Goal: Information Seeking & Learning: Check status

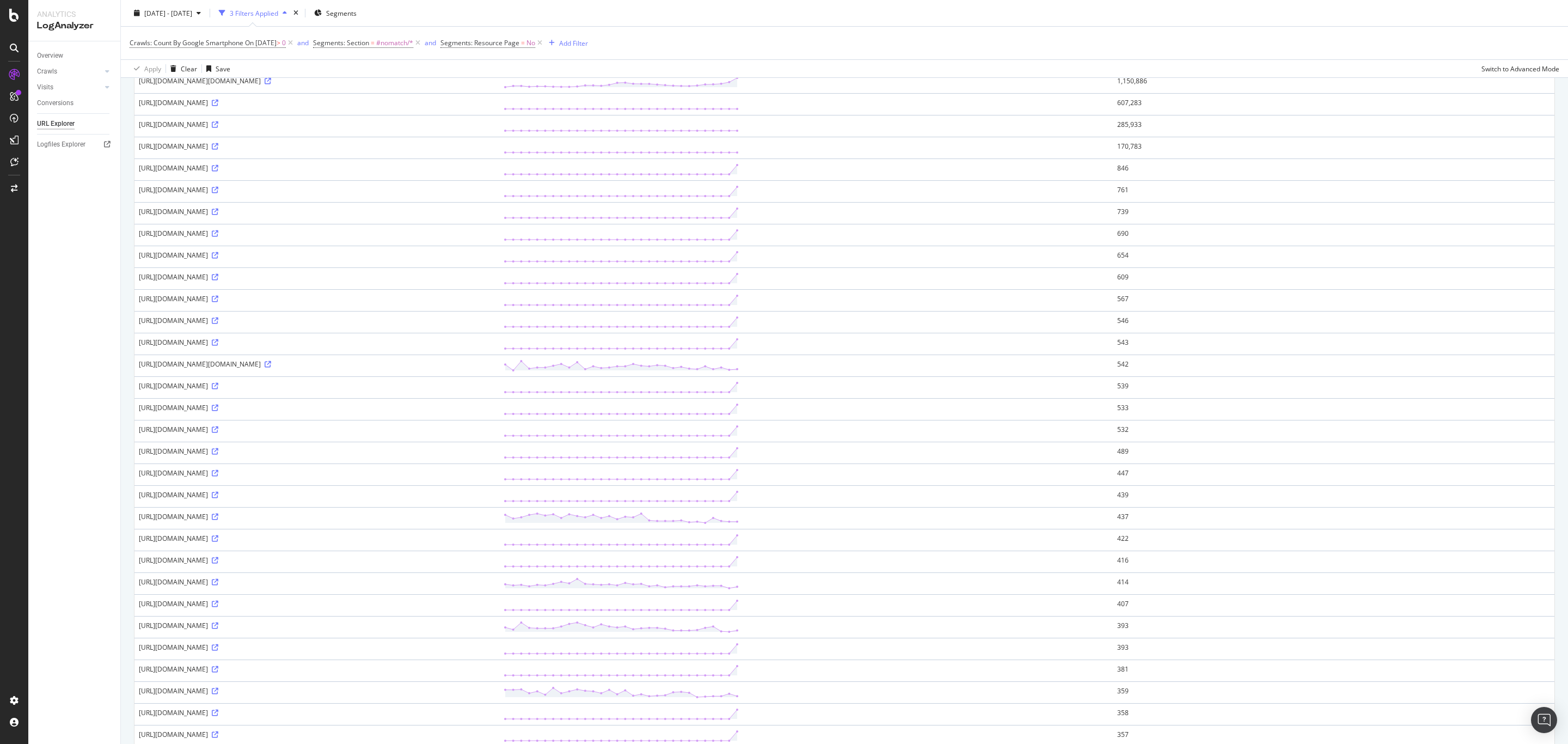
scroll to position [111, 0]
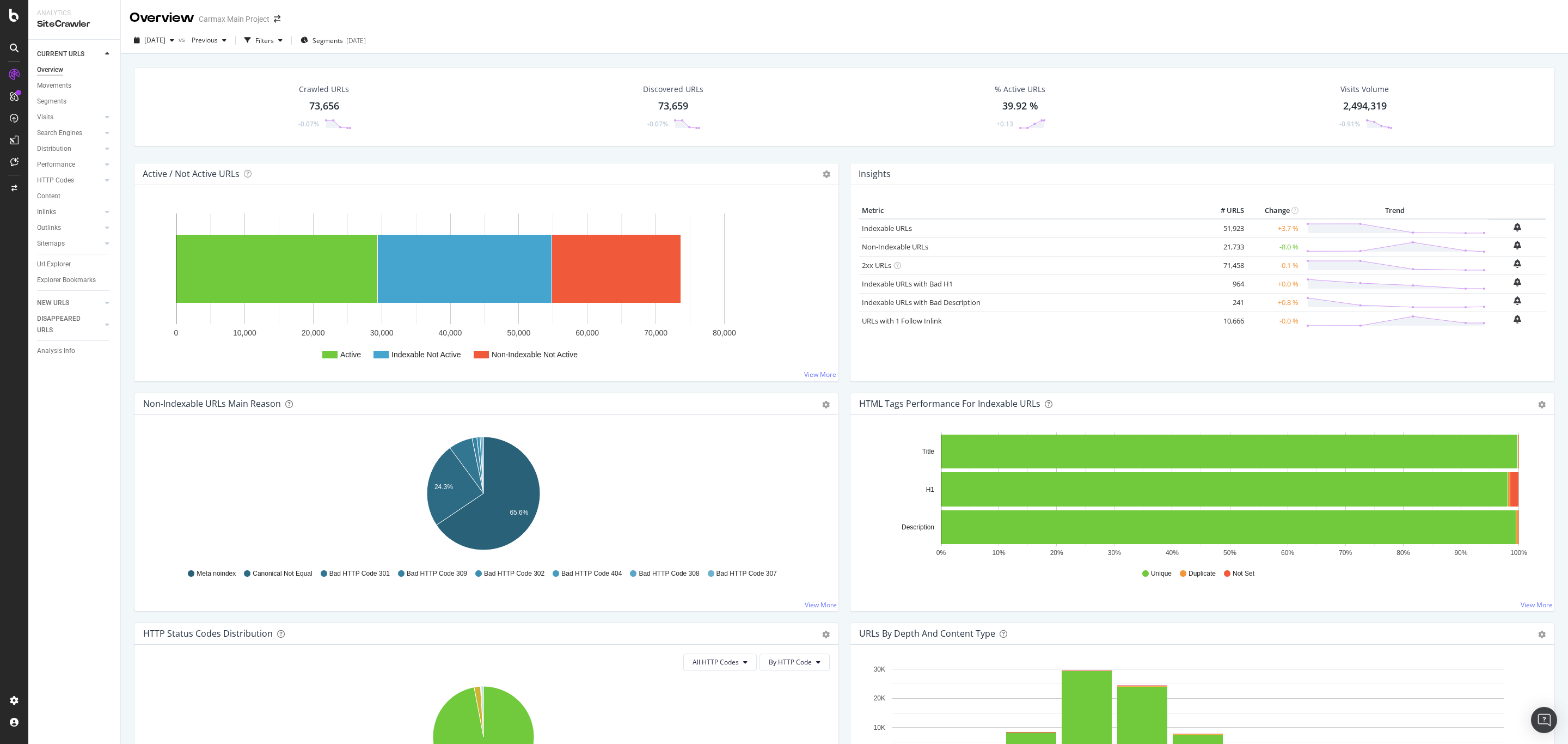
click at [122, 391] on div "Crawled URLs 73,656 -0.07% Discovered URLs 73,659 -0.07% % Active URLs 39.92 % …" at bounding box center [844, 425] width 1447 height 744
click at [69, 164] on div "SpeedWorkers" at bounding box center [64, 164] width 49 height 11
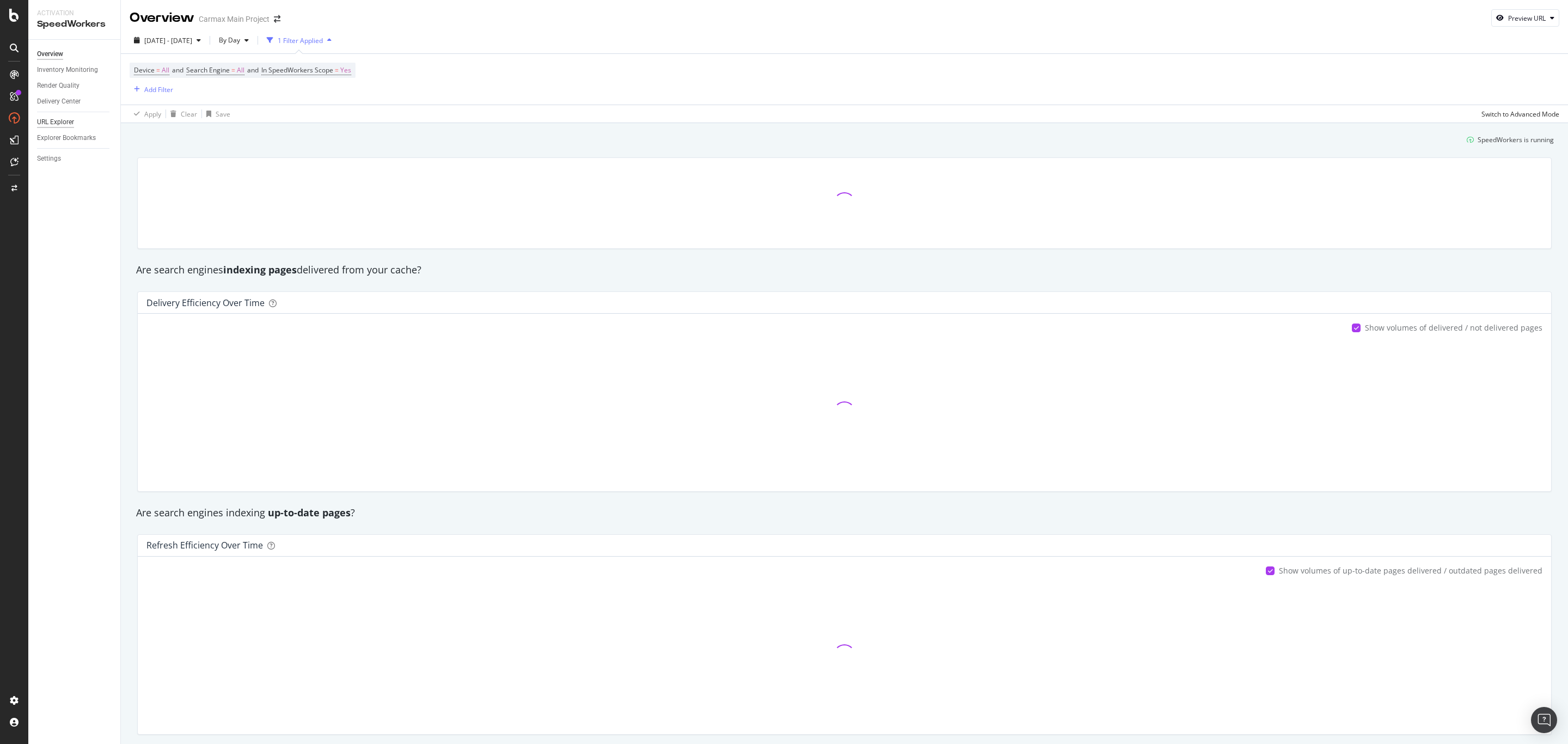
click at [69, 124] on div "URL Explorer" at bounding box center [56, 122] width 37 height 11
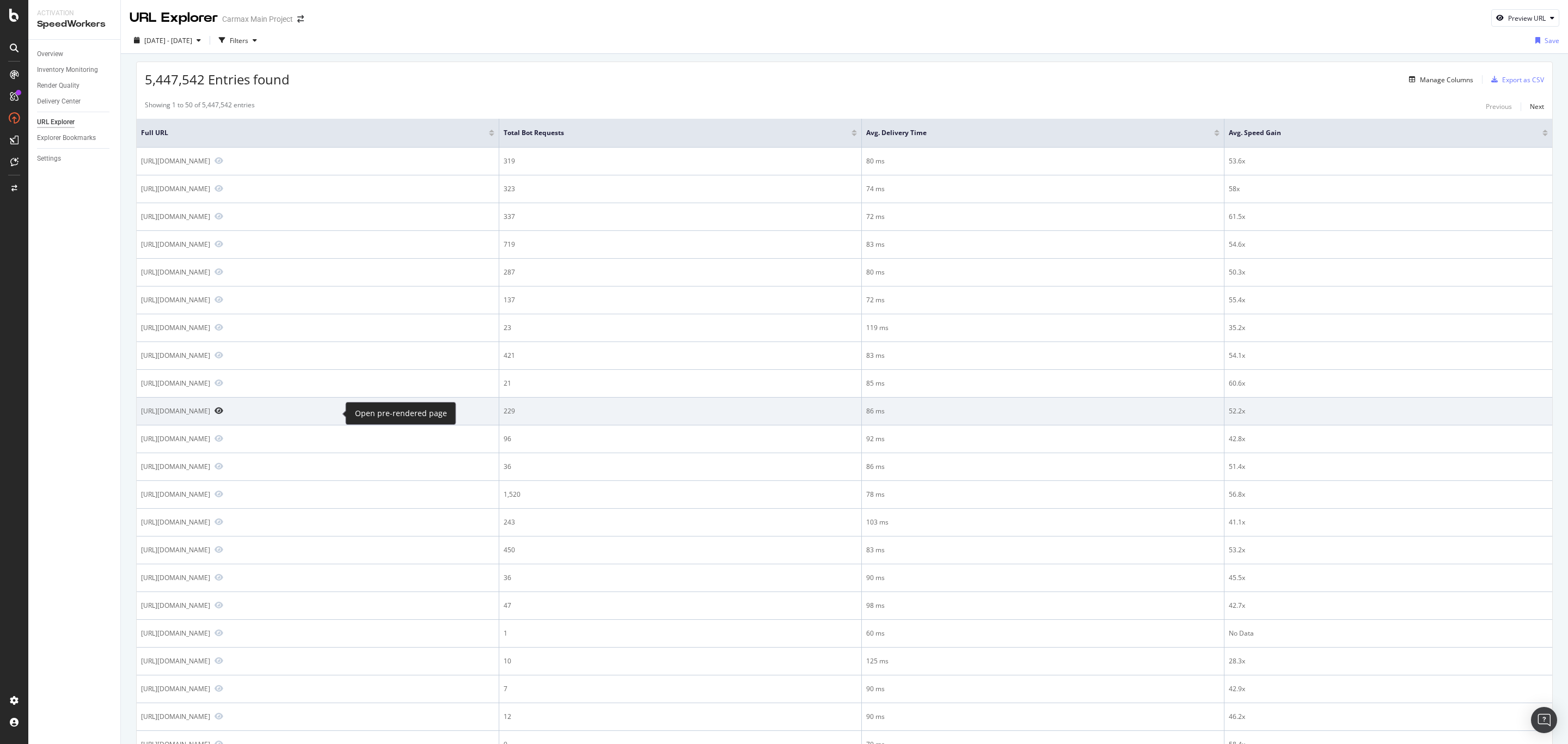
click at [223, 413] on icon "Preview https://www.carmax.com/cars/toyota/rav4?location=dallas+tx" at bounding box center [219, 410] width 9 height 8
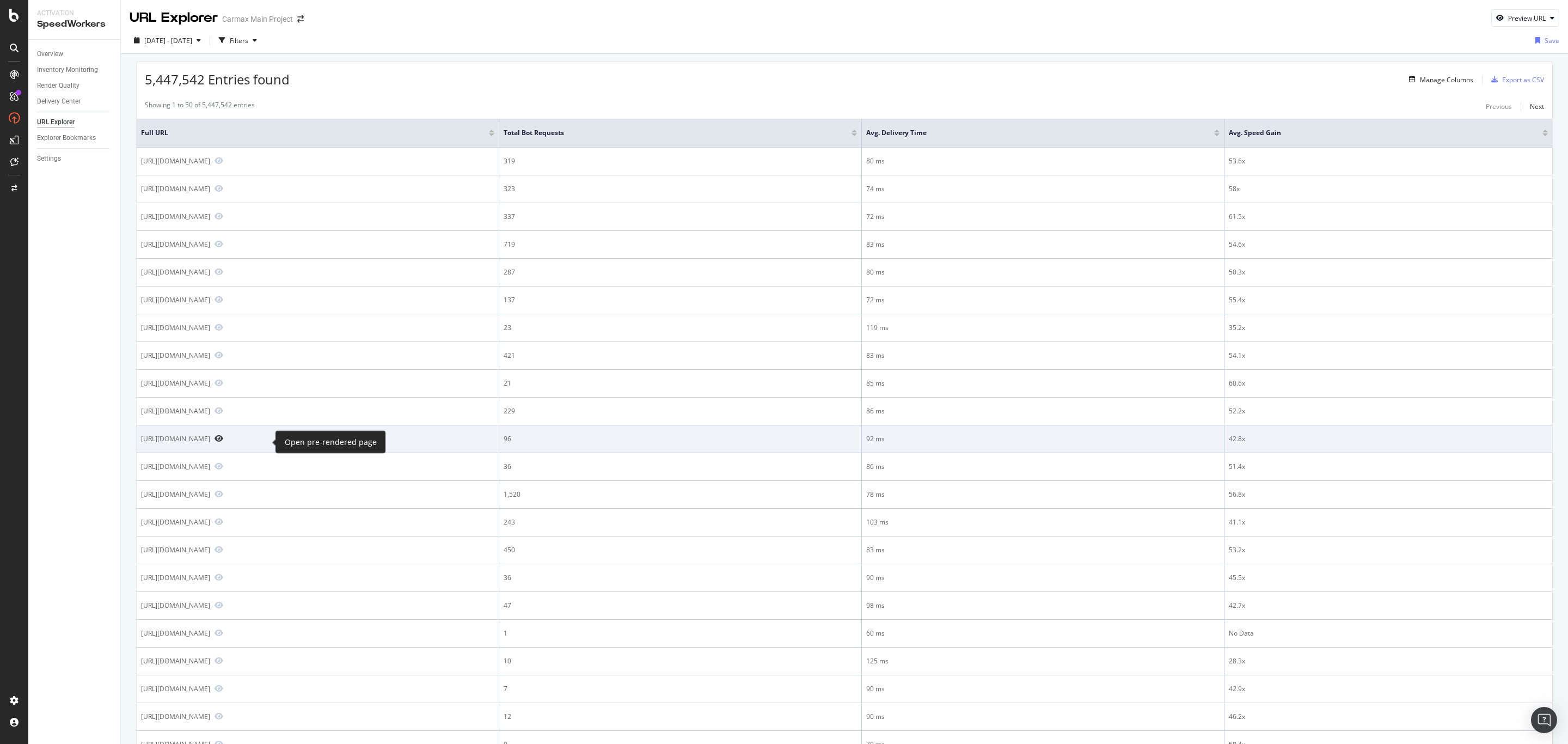
click at [223, 442] on icon "Preview https://www.carmax.com/cars/bmw/i5" at bounding box center [219, 438] width 9 height 8
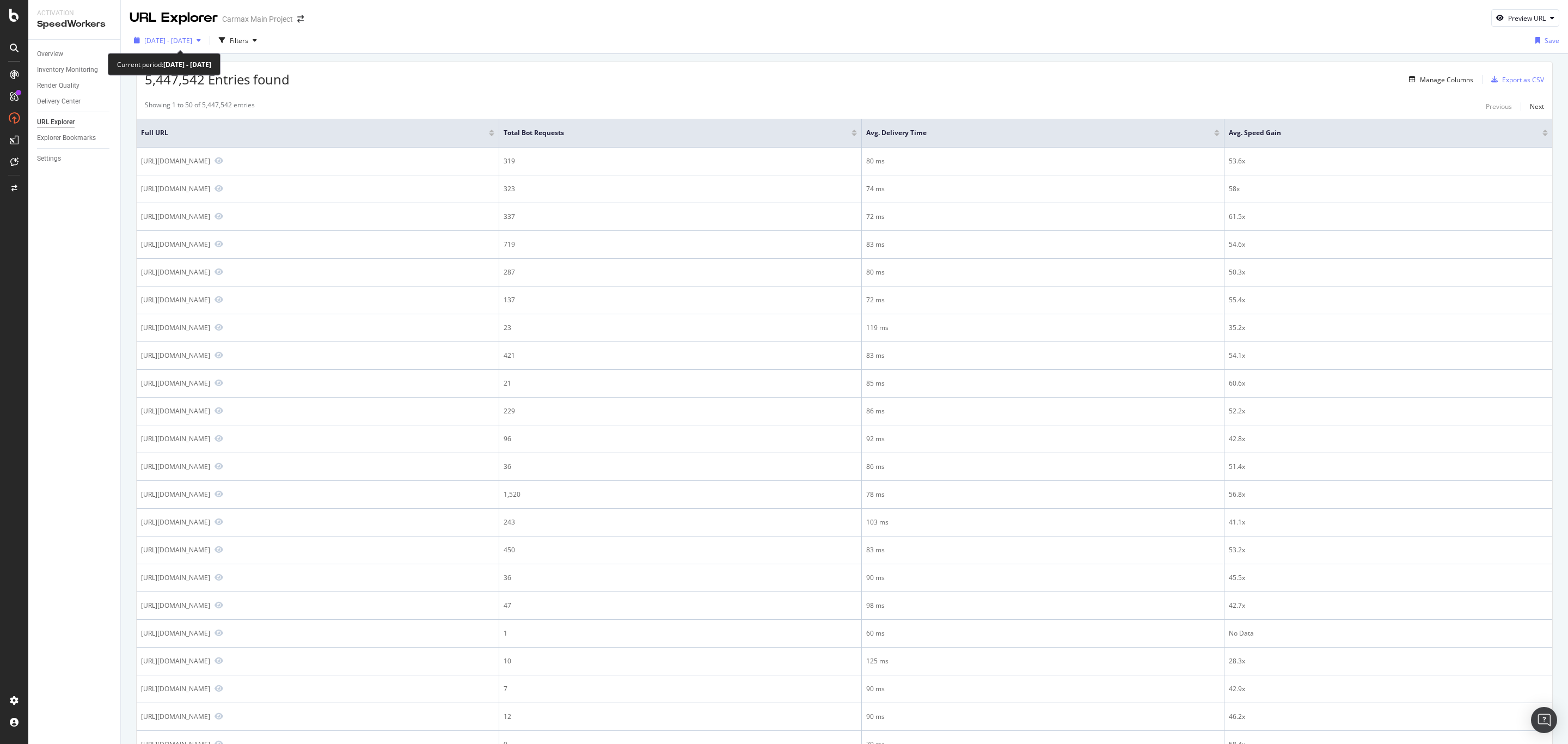
click at [169, 43] on span "2025 Sep. 11th - Oct. 8th" at bounding box center [168, 40] width 48 height 9
click at [152, 104] on div "Last 3 Months" at bounding box center [149, 104] width 9 height 9
type input "2025/07/09"
click at [413, 64] on div "5,447,542 Entries found Manage Columns Export as CSV" at bounding box center [844, 75] width 1415 height 26
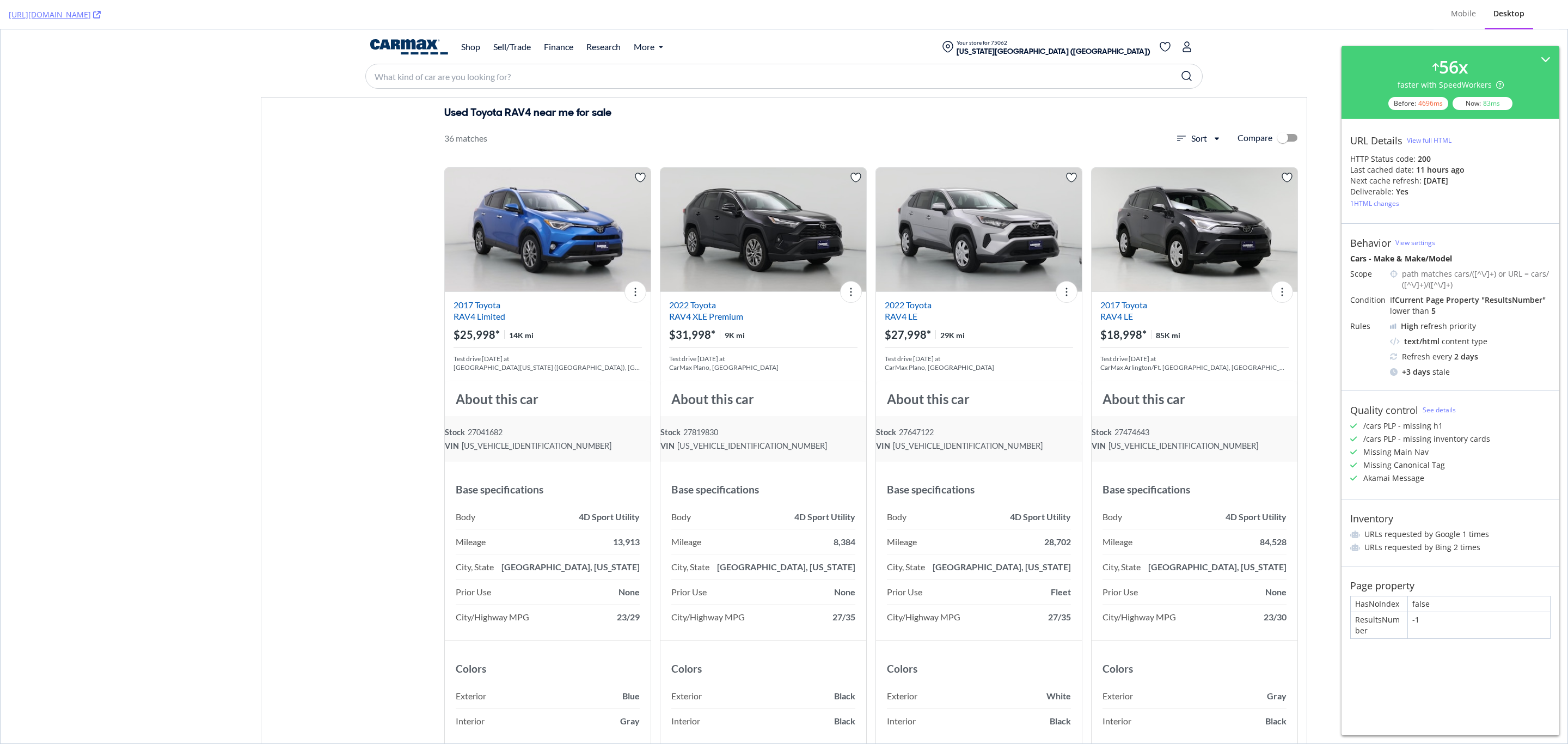
click at [1392, 206] on div "1 HTML changes" at bounding box center [1374, 203] width 49 height 9
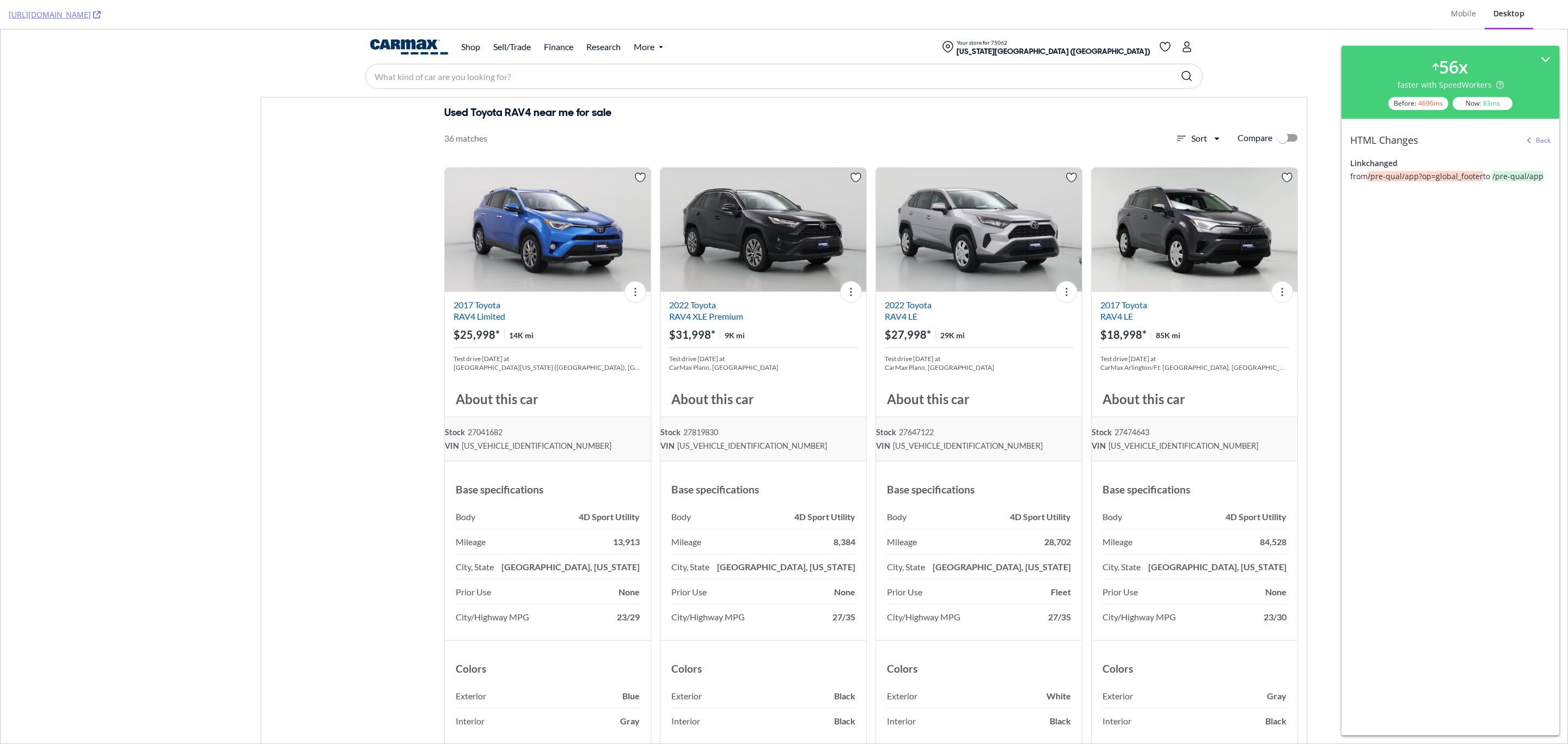
click at [1540, 139] on div "Back" at bounding box center [1543, 140] width 15 height 9
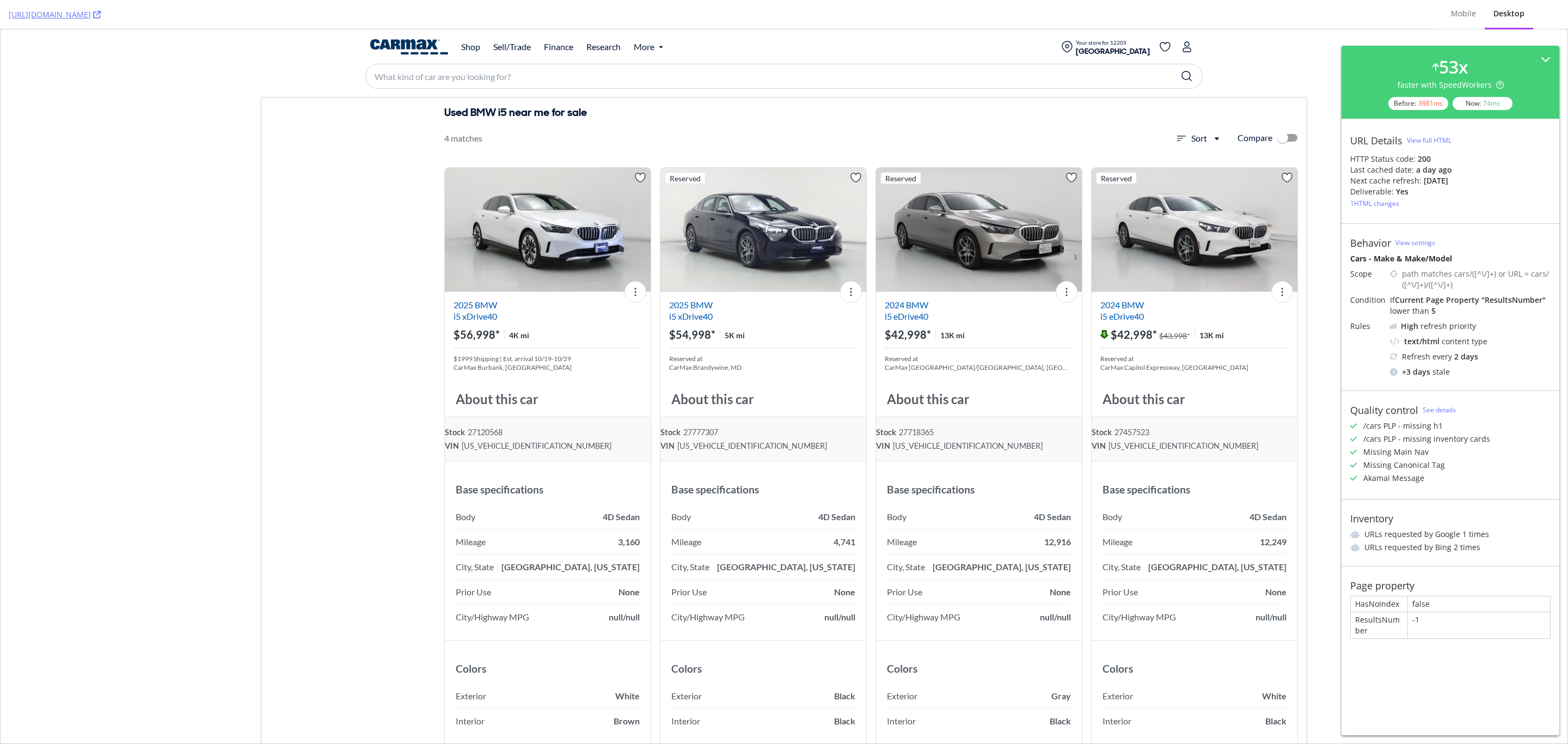
click at [1388, 206] on div "1 HTML changes" at bounding box center [1374, 203] width 49 height 9
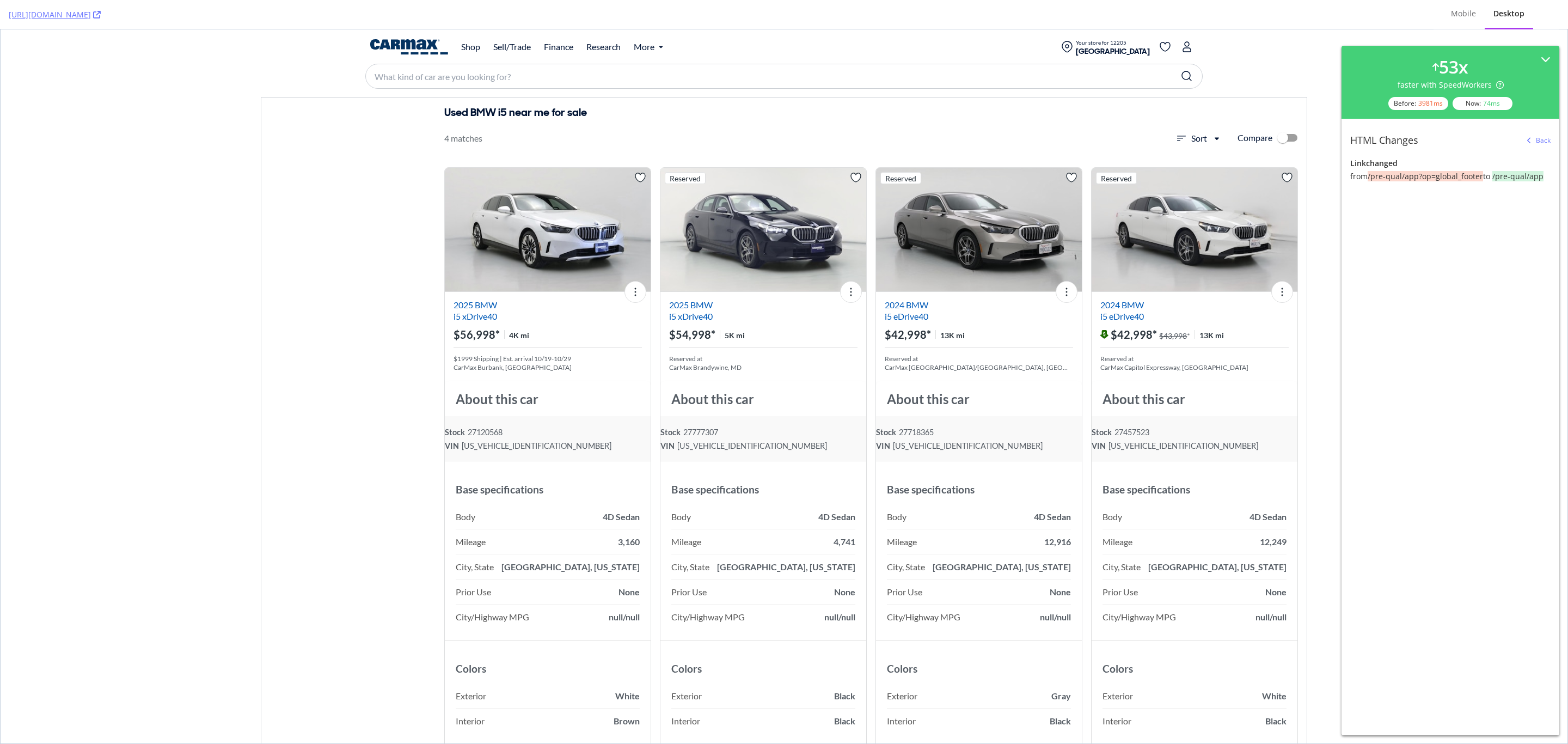
click at [1531, 136] on div "Back" at bounding box center [1536, 140] width 28 height 16
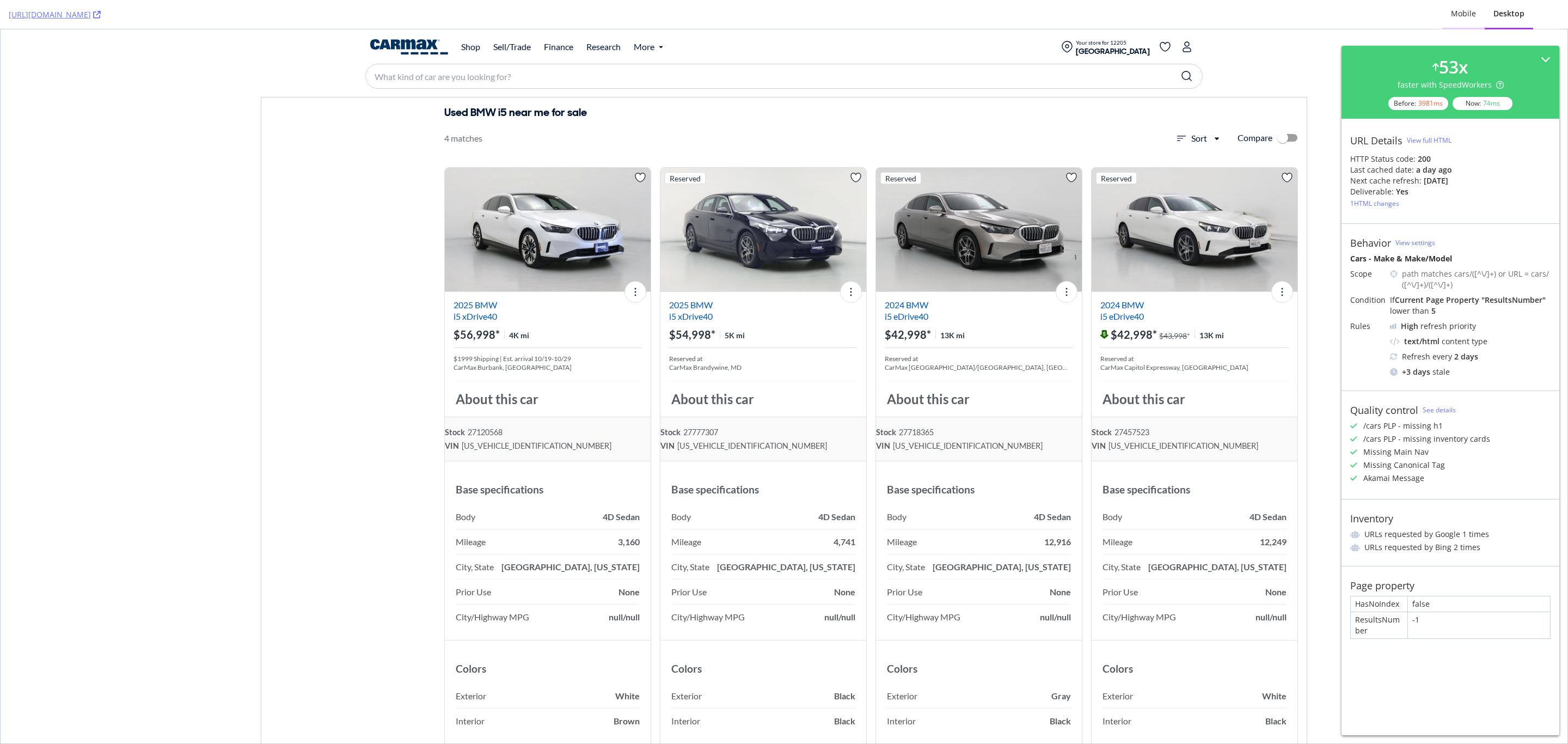
click at [1469, 15] on div "Mobile" at bounding box center [1463, 13] width 25 height 11
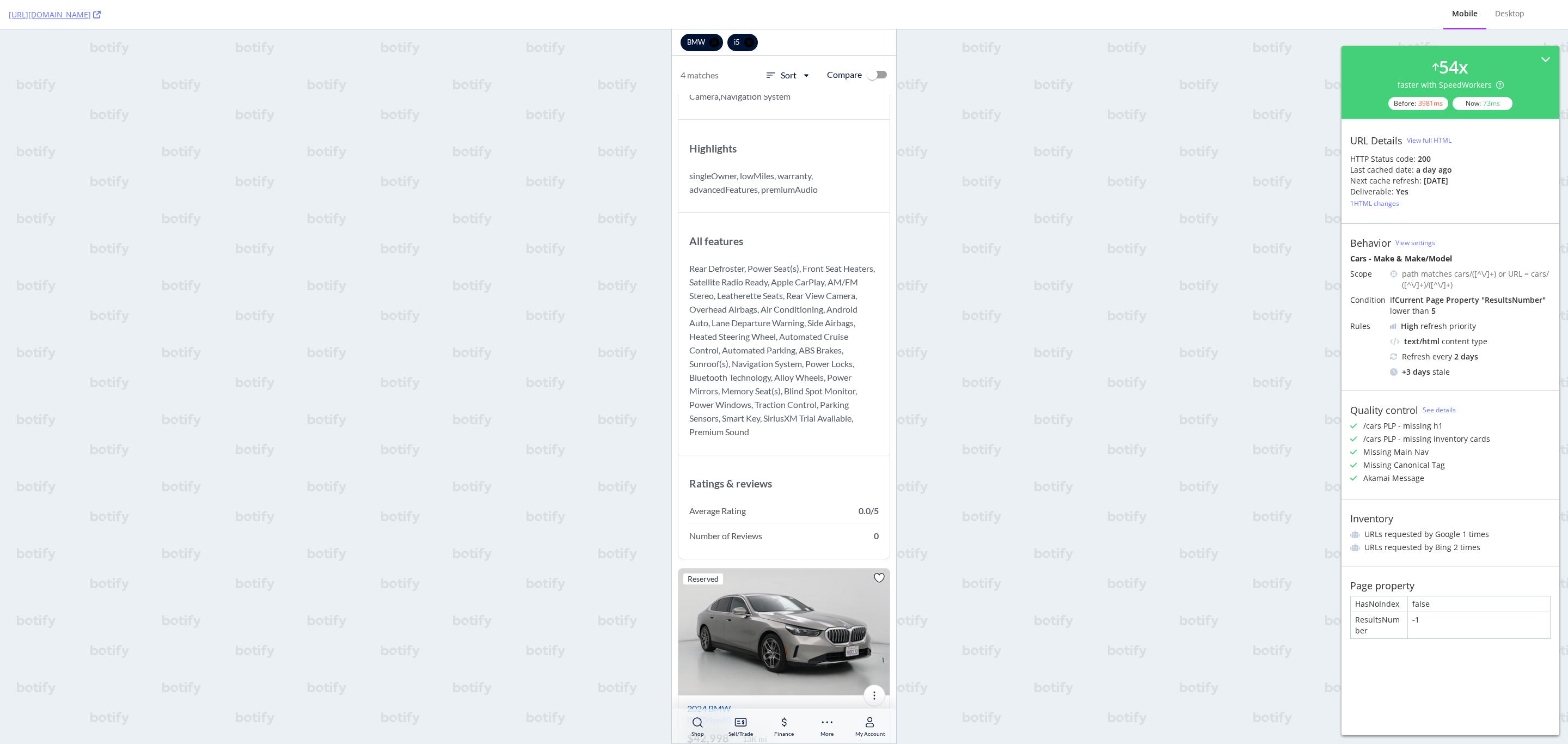
scroll to position [2451, 0]
